Goal: Information Seeking & Learning: Learn about a topic

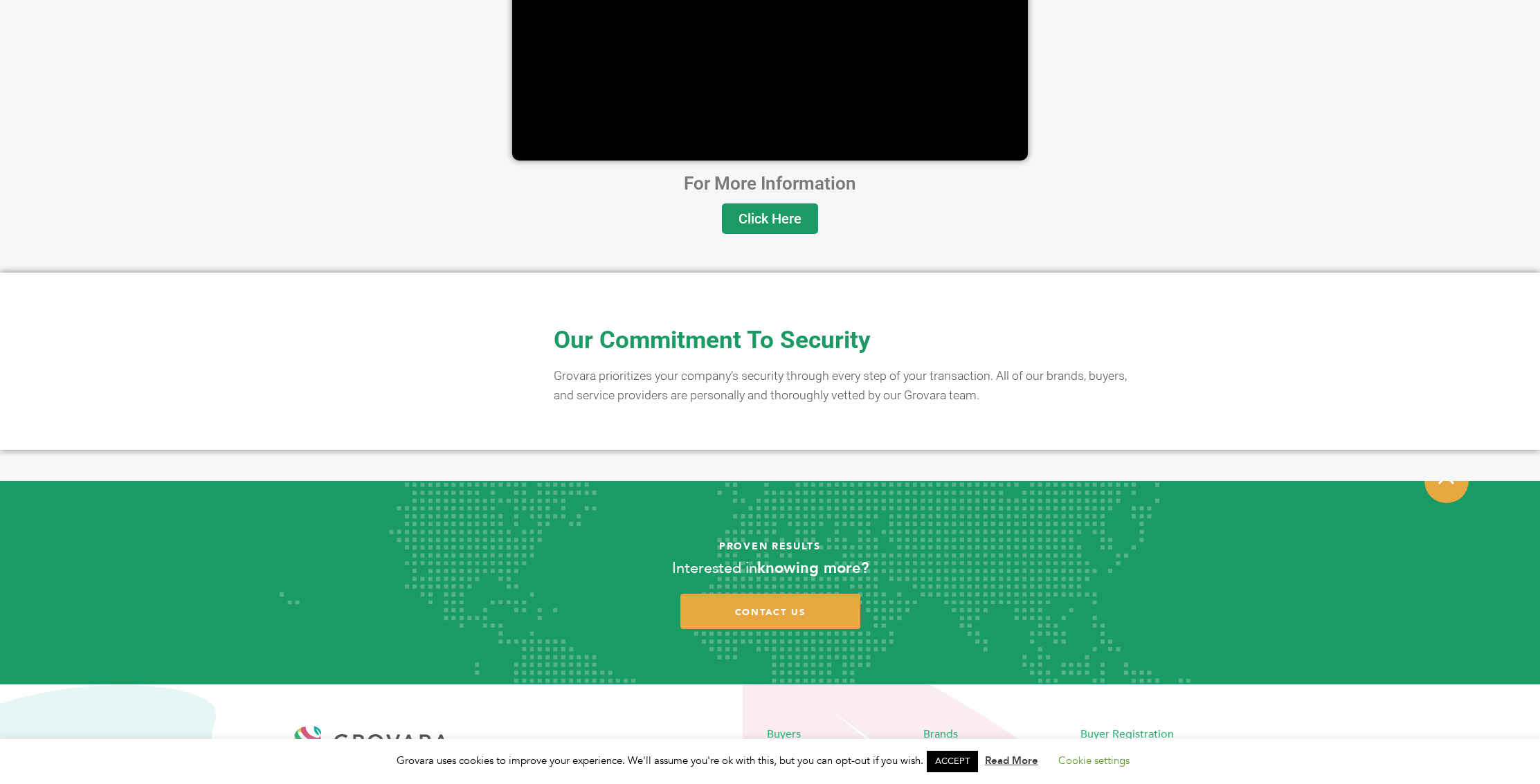
scroll to position [2655, 0]
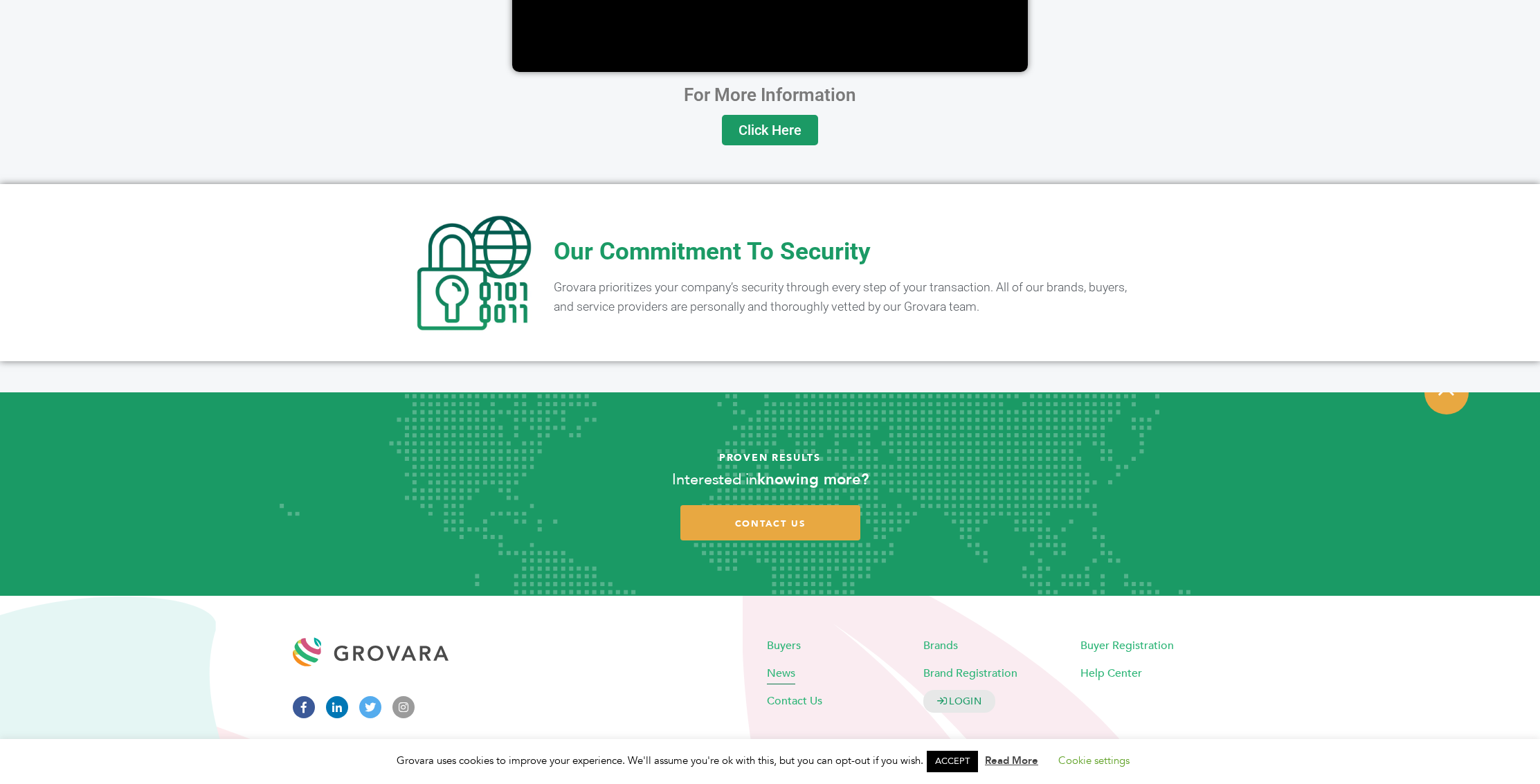
click at [783, 666] on span "News" at bounding box center [781, 673] width 29 height 15
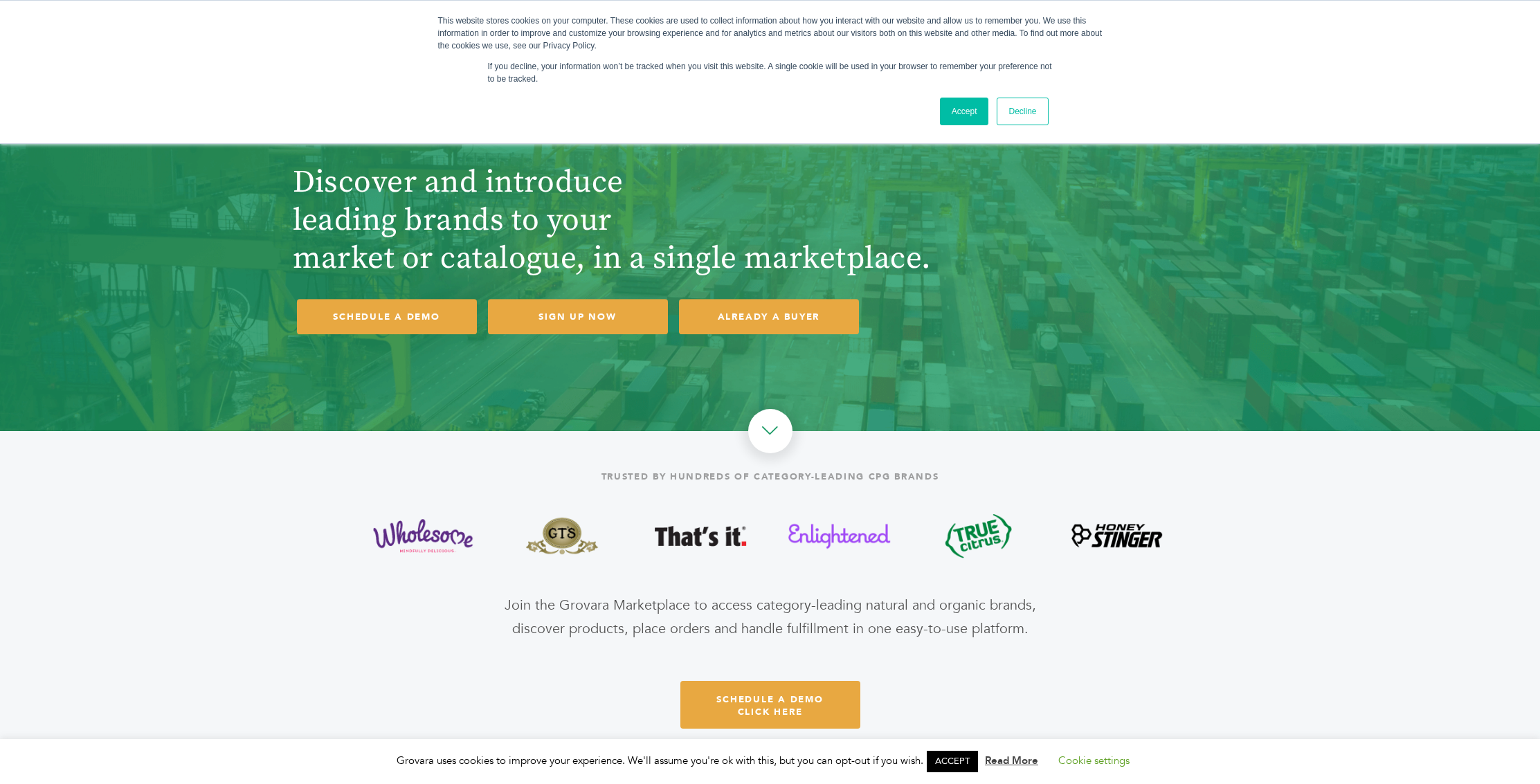
click at [955, 113] on link "Accept" at bounding box center [964, 111] width 49 height 28
